Goal: Find specific page/section: Find specific page/section

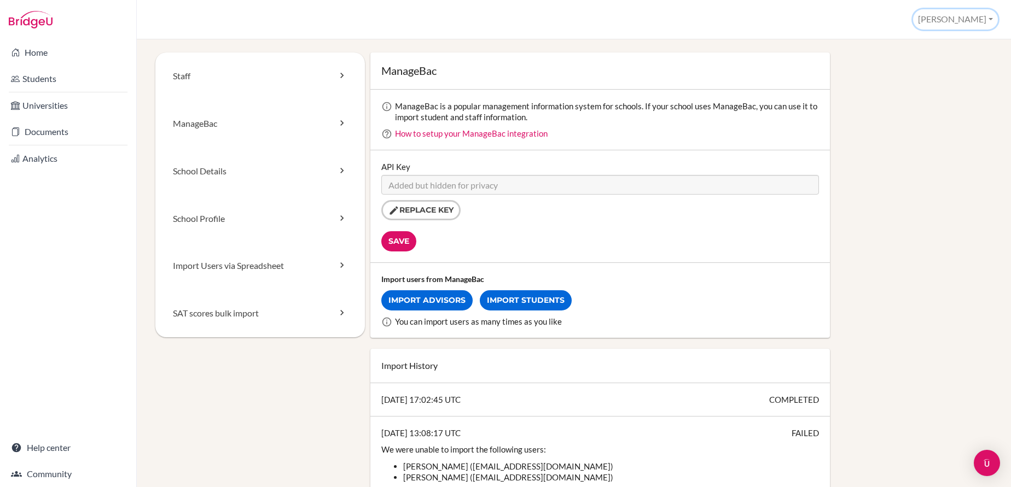
click at [972, 19] on button "[PERSON_NAME]" at bounding box center [955, 19] width 85 height 20
click at [971, 27] on button "[PERSON_NAME]" at bounding box center [955, 19] width 85 height 20
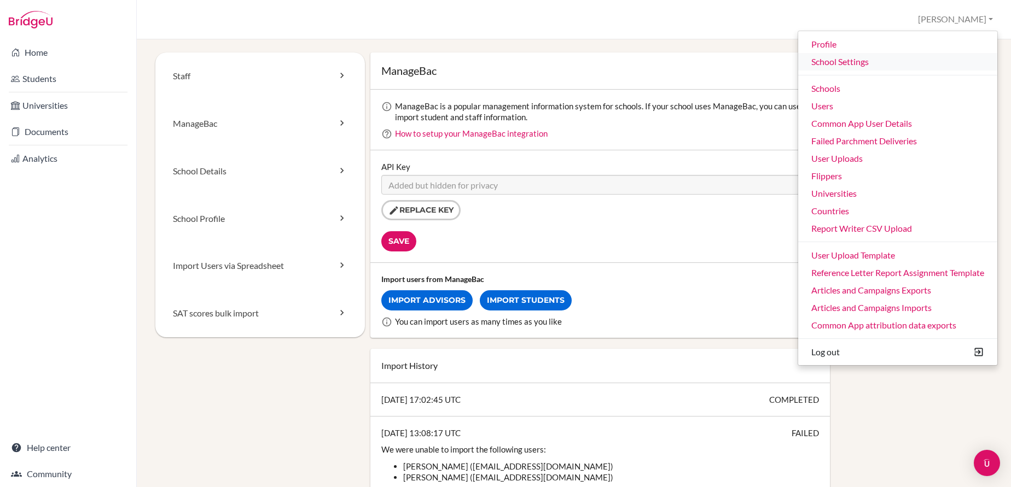
click at [835, 62] on link "School Settings" at bounding box center [897, 61] width 199 height 17
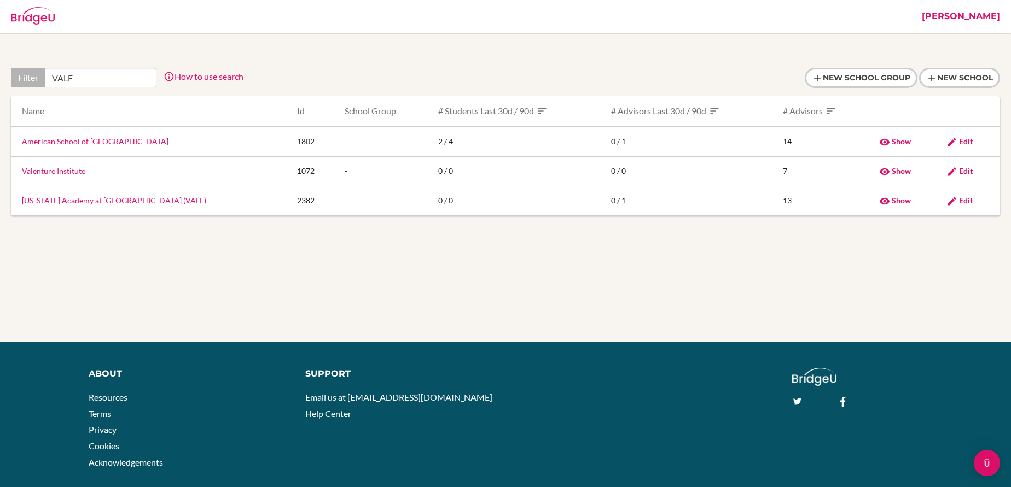
type input "VALE"
click at [101, 201] on link "[US_STATE] Academy at [GEOGRAPHIC_DATA] (VALE)" at bounding box center [114, 200] width 184 height 9
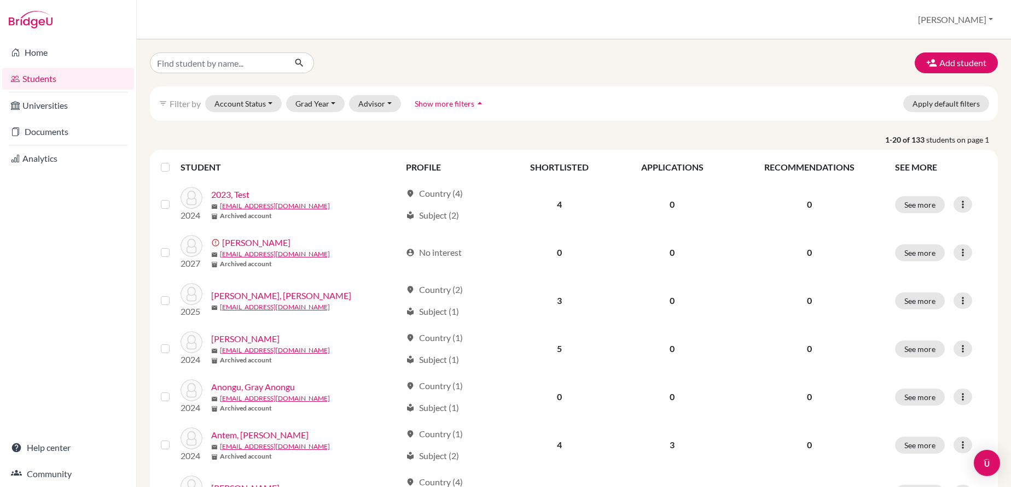
click at [144, 140] on p "1-20 of 133 students on page 1" at bounding box center [574, 139] width 864 height 11
